Goal: Transaction & Acquisition: Download file/media

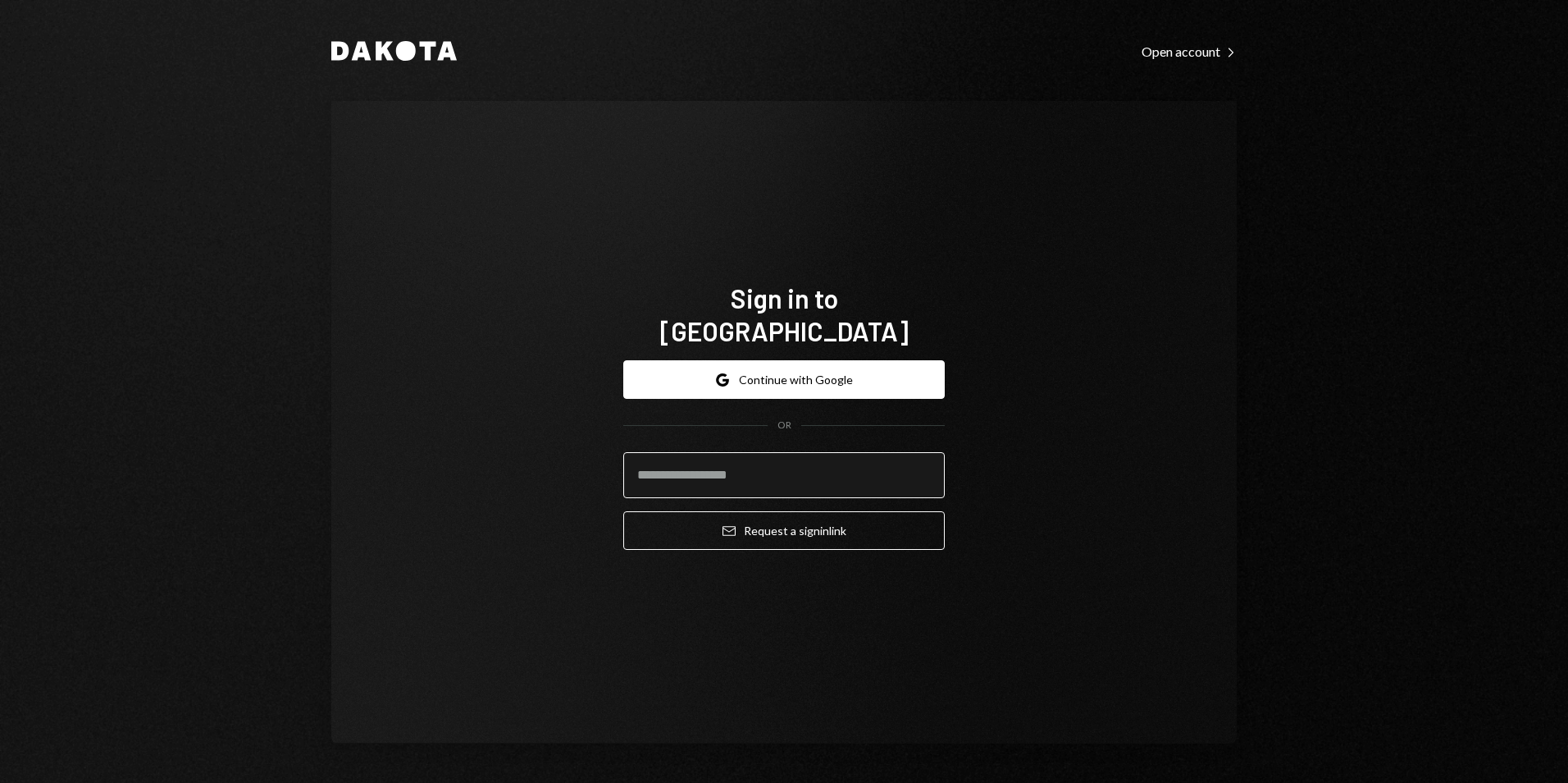
click at [721, 465] on input "email" at bounding box center [784, 475] width 322 height 46
type input "**********"
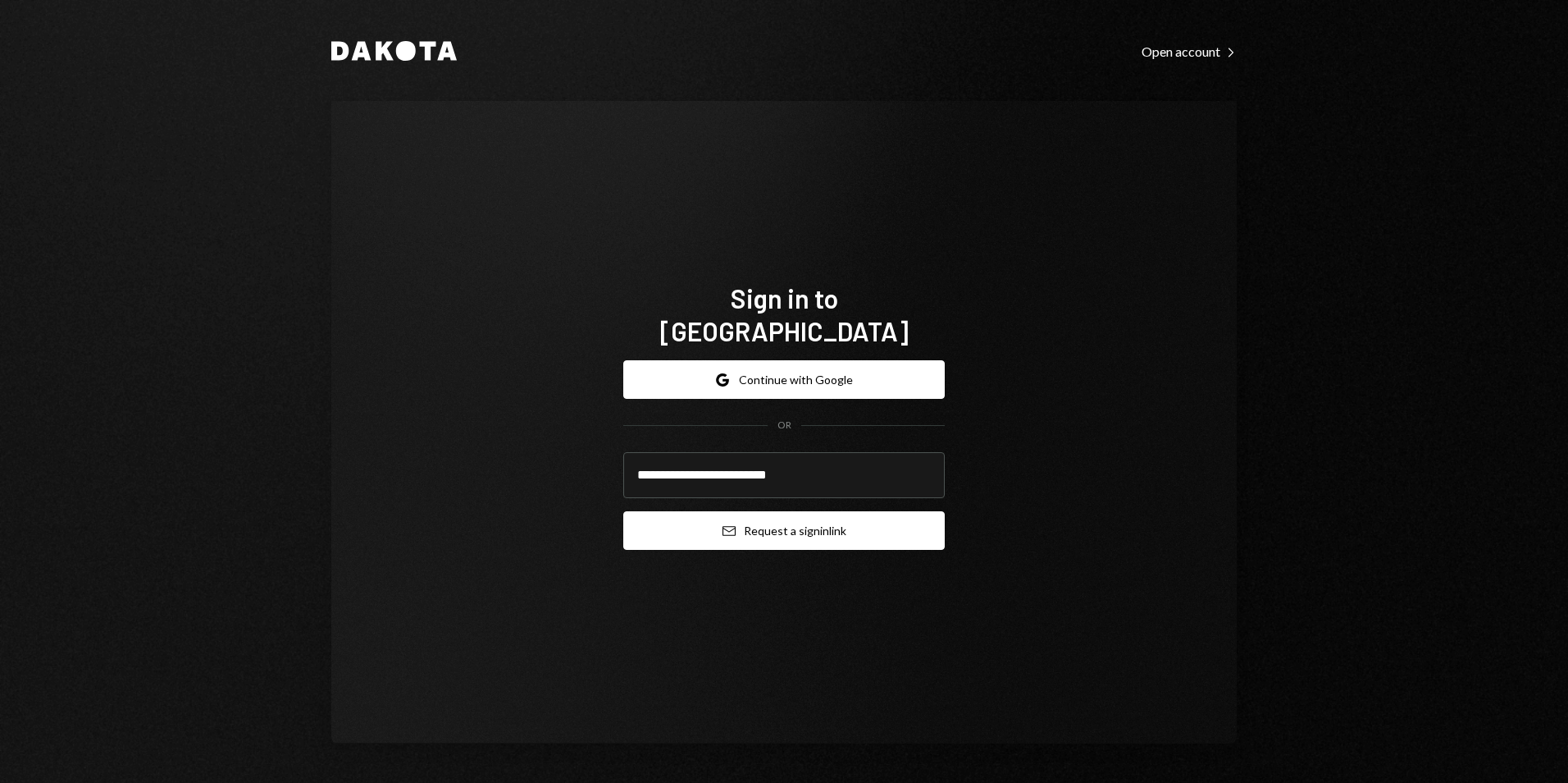
click at [763, 527] on button "Email Request a sign in link" at bounding box center [784, 530] width 322 height 39
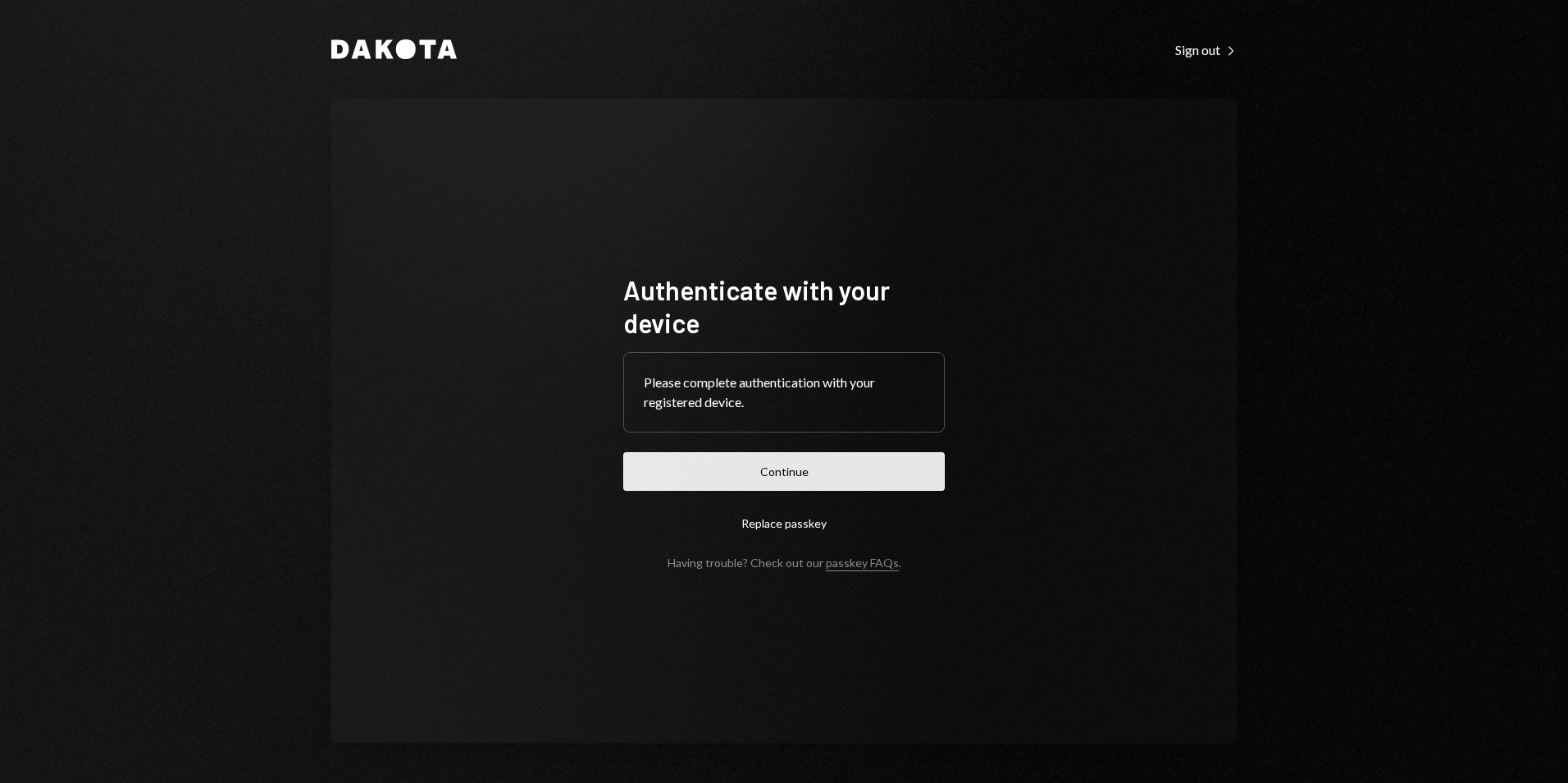
click at [780, 470] on button "Continue" at bounding box center [784, 471] width 322 height 39
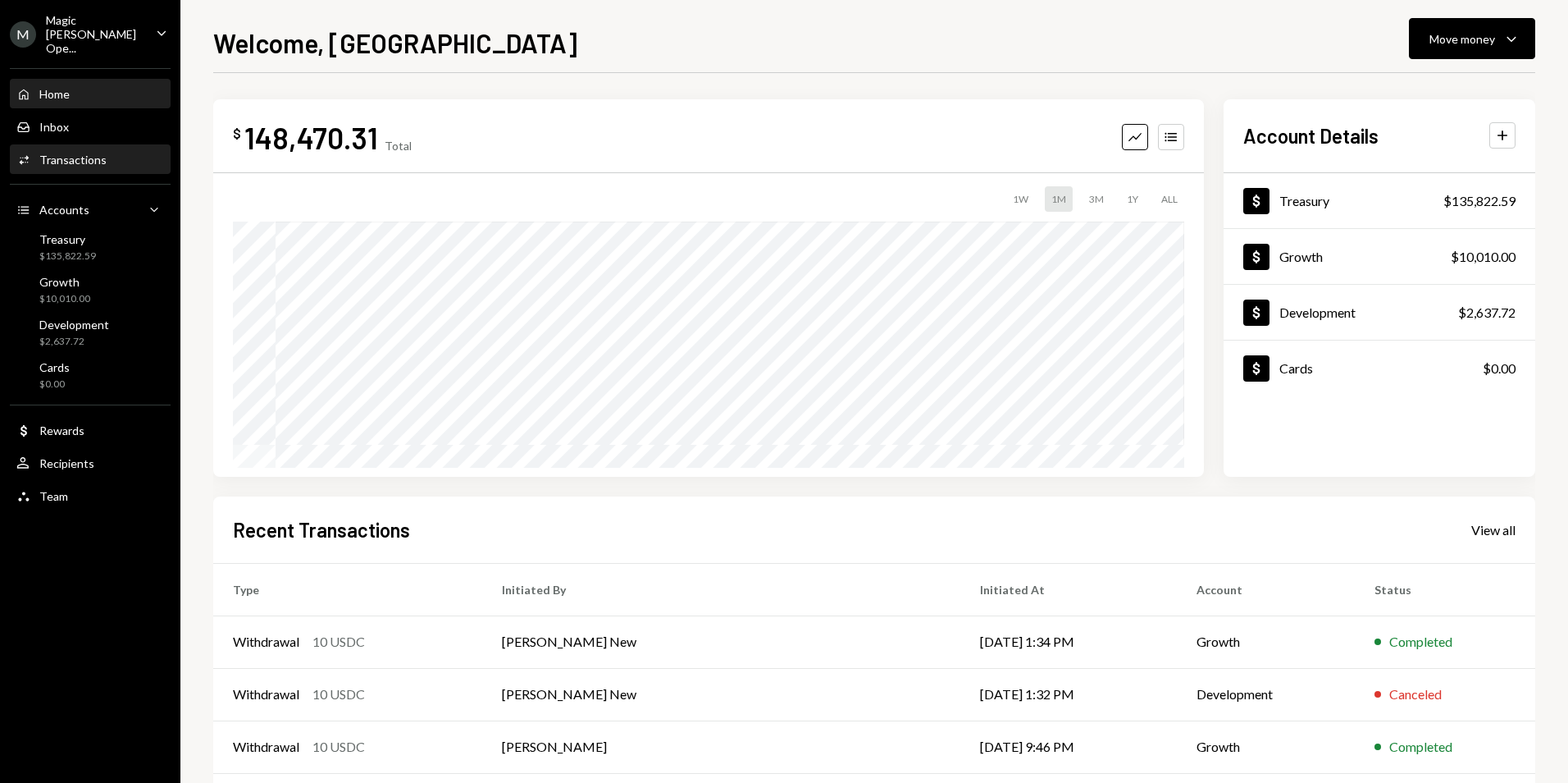
click at [118, 153] on div "Activities Transactions" at bounding box center [91, 160] width 148 height 15
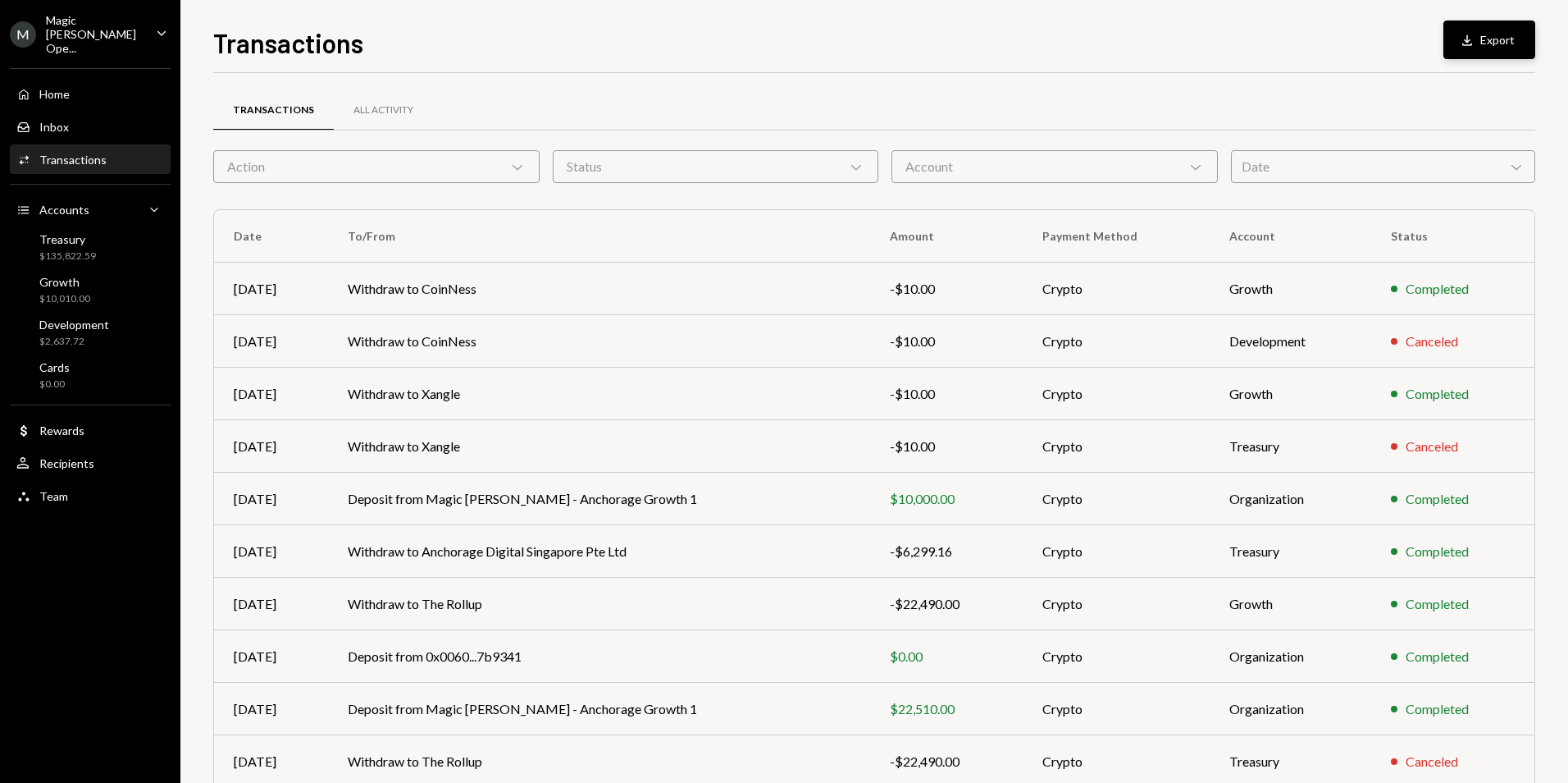
click at [1519, 44] on button "Download Export" at bounding box center [1489, 39] width 92 height 39
